Goal: Task Accomplishment & Management: Complete application form

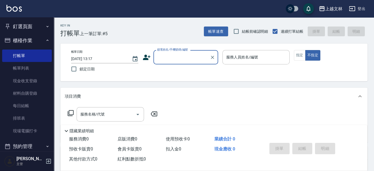
click at [175, 57] on input "顧客姓名/手機號碼/編號" at bounding box center [182, 56] width 52 height 9
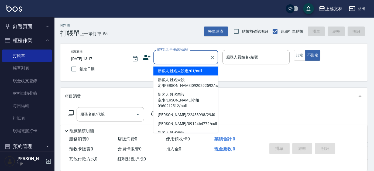
click at [177, 70] on li "新客人 姓名未設定/01/null" at bounding box center [186, 70] width 65 height 9
type input "新客人 姓名未設定/01/null"
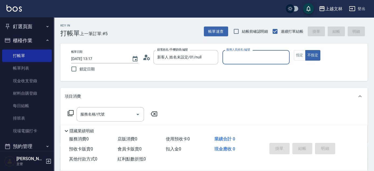
click at [276, 58] on input "服務人員姓名/編號" at bounding box center [256, 56] width 62 height 9
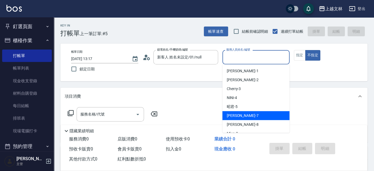
click at [244, 117] on div "Tiffany -7" at bounding box center [256, 115] width 67 height 9
type input "Tiffany-7"
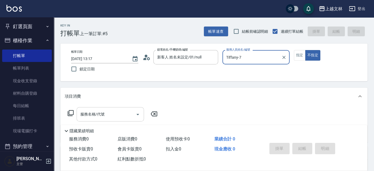
click at [103, 118] on input "服務名稱/代號" at bounding box center [106, 113] width 55 height 9
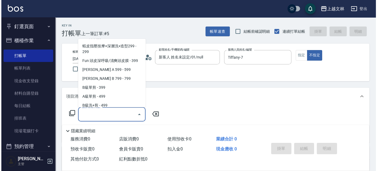
scroll to position [119, 0]
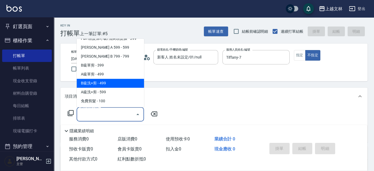
drag, startPoint x: 126, startPoint y: 84, endPoint x: 131, endPoint y: 87, distance: 5.6
click at [126, 84] on span "B級洗+剪 - 499" at bounding box center [110, 83] width 67 height 9
type input "B級洗+剪(203)"
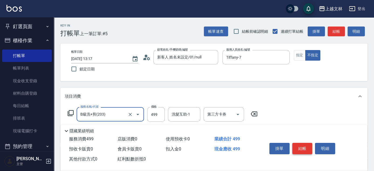
click at [307, 148] on button "結帳" at bounding box center [303, 148] width 20 height 11
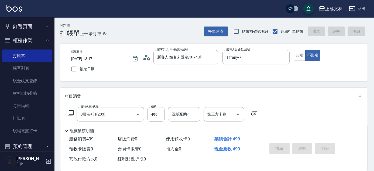
type input "[DATE] 14:38"
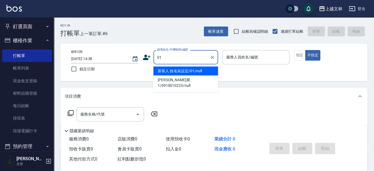
type input "新客人 姓名未設定/01/null"
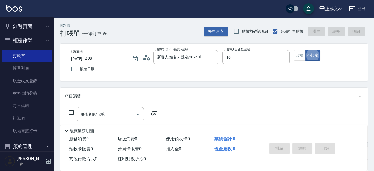
type input "[PERSON_NAME]-10"
type button "false"
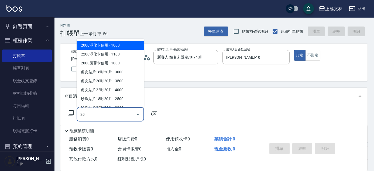
type input "2"
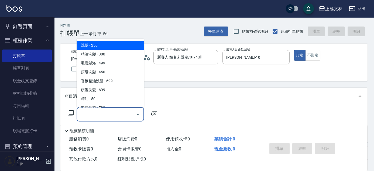
click at [72, 111] on icon at bounding box center [70, 113] width 6 height 6
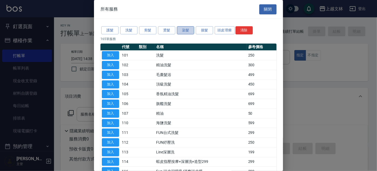
click at [186, 26] on button "染髮" at bounding box center [185, 30] width 17 height 8
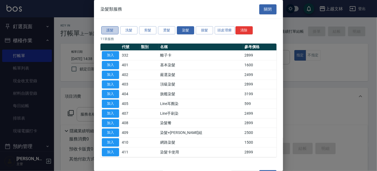
click at [106, 28] on button "護髮" at bounding box center [109, 30] width 17 height 8
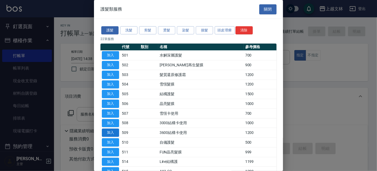
click at [111, 131] on button "加入" at bounding box center [110, 132] width 17 height 8
type input "3600結構卡使用(509)"
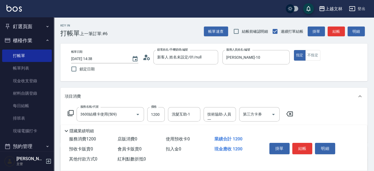
click at [187, 115] on div "洗髮互助-1 洗髮互助-1" at bounding box center [184, 114] width 32 height 14
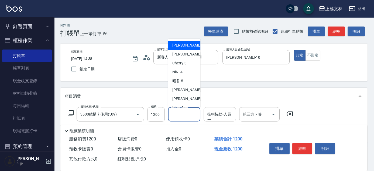
click at [210, 111] on div "技術協助-人員一 技術協助-人員[PERSON_NAME]" at bounding box center [220, 114] width 32 height 14
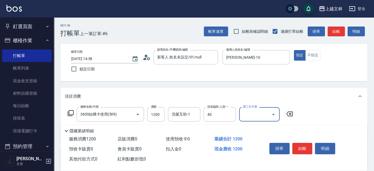
type input "[PERSON_NAME]-40"
click at [72, 111] on icon at bounding box center [70, 113] width 6 height 6
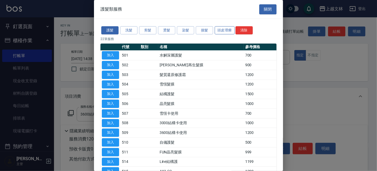
click at [224, 31] on button "頭皮理療" at bounding box center [225, 30] width 20 height 8
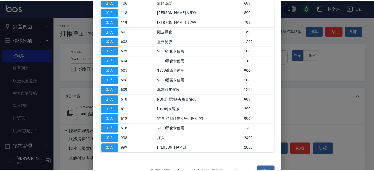
scroll to position [53, 0]
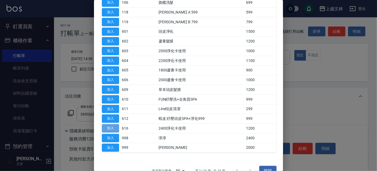
click at [106, 125] on button "加入" at bounding box center [110, 128] width 17 height 8
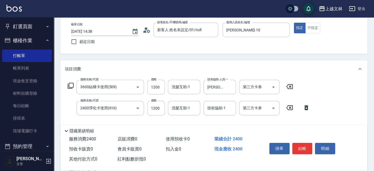
scroll to position [36, 0]
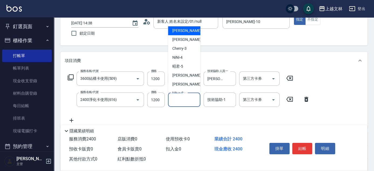
click at [195, 97] on input "洗髮互助-1" at bounding box center [185, 99] width 28 height 9
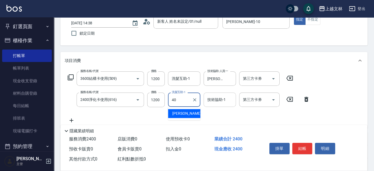
type input "[PERSON_NAME]-40"
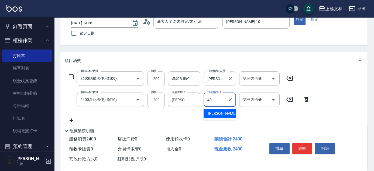
type input "[PERSON_NAME]-40"
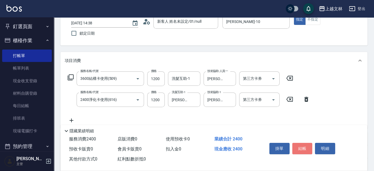
click at [305, 144] on button "結帳" at bounding box center [303, 148] width 20 height 11
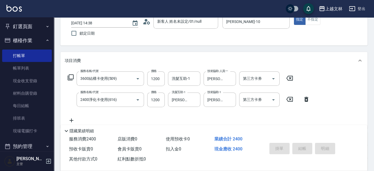
type input "[DATE] 14:52"
